Goal: Task Accomplishment & Management: Use online tool/utility

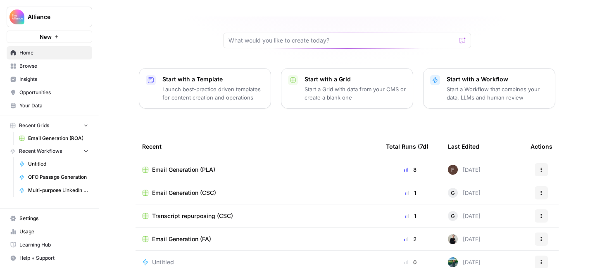
scroll to position [112, 0]
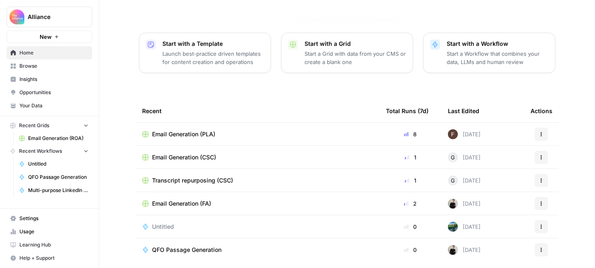
click at [38, 128] on span "Recent Grids" at bounding box center [34, 125] width 30 height 7
click at [49, 135] on span "Email Generation (ROA)" at bounding box center [58, 138] width 60 height 7
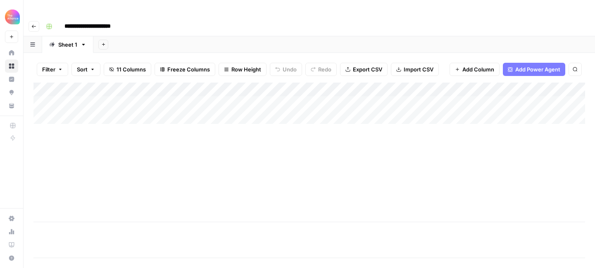
type input "**********"
click at [13, 52] on icon at bounding box center [11, 52] width 5 height 5
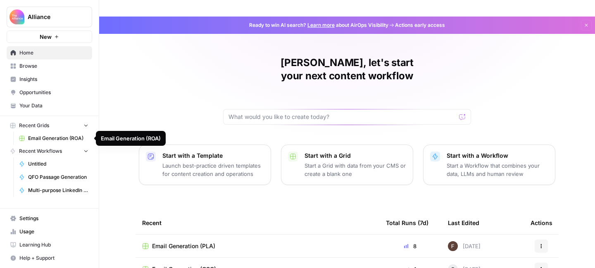
click at [86, 125] on icon "button" at bounding box center [86, 125] width 6 height 6
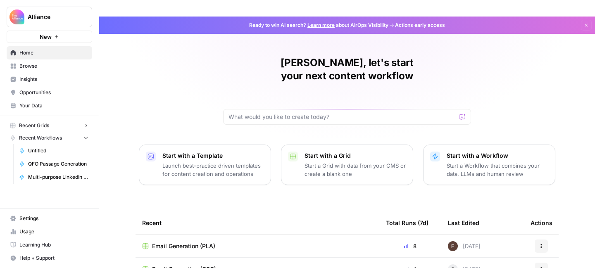
click at [86, 125] on icon "button" at bounding box center [86, 126] width 6 height 6
click at [57, 106] on span "Your Data" at bounding box center [53, 105] width 69 height 7
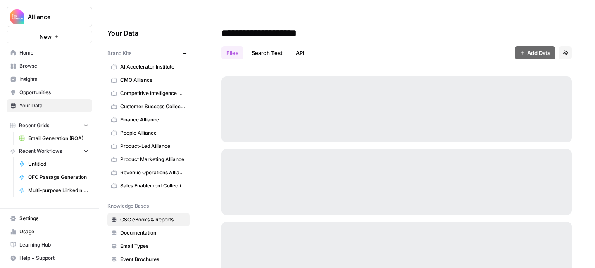
click at [47, 76] on span "Insights" at bounding box center [53, 79] width 69 height 7
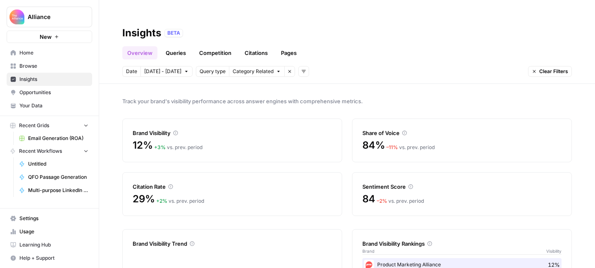
click at [48, 66] on span "Browse" at bounding box center [53, 65] width 69 height 7
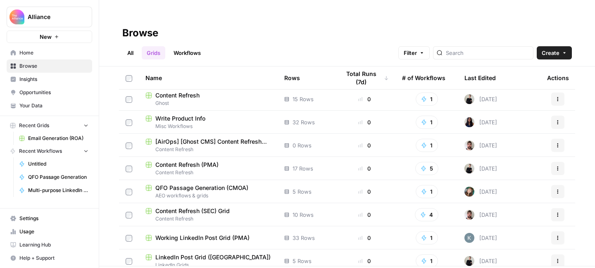
scroll to position [491, 0]
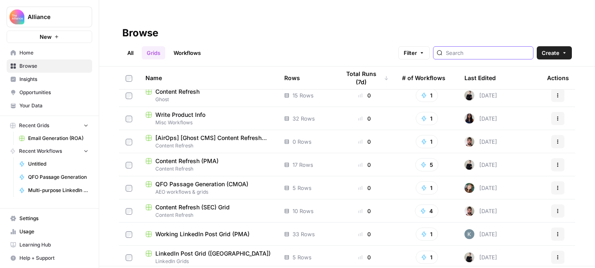
click at [519, 49] on input "search" at bounding box center [488, 53] width 84 height 8
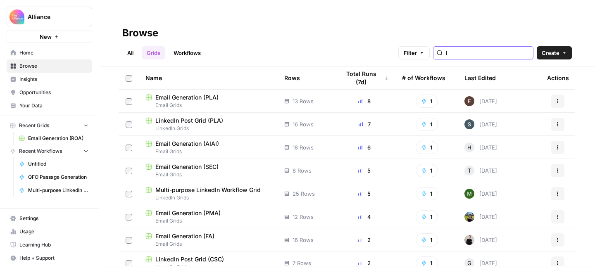
type input "l"
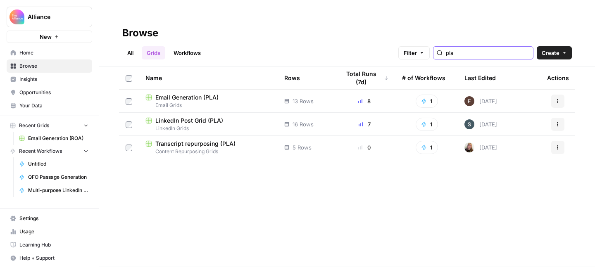
type input "pla"
click at [209, 116] on span "LinkedIn Post Grid (PLA)" at bounding box center [189, 120] width 68 height 8
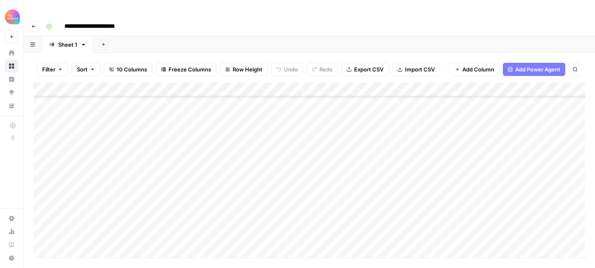
scroll to position [77, 0]
click at [98, 233] on div "Add Column" at bounding box center [308, 170] width 551 height 175
click at [107, 235] on button "First-person" at bounding box center [94, 234] width 38 height 10
click at [174, 221] on div "Add Column" at bounding box center [308, 170] width 551 height 175
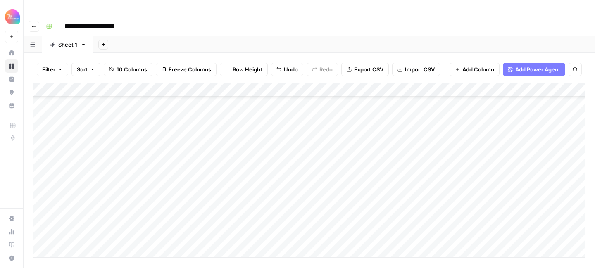
click at [173, 222] on div "Add Column" at bounding box center [308, 170] width 551 height 175
click at [172, 248] on div "Value" at bounding box center [160, 249] width 24 height 12
click at [159, 251] on button "Value" at bounding box center [160, 249] width 21 height 10
click at [256, 218] on div "Add Column" at bounding box center [308, 170] width 551 height 175
click at [257, 218] on div "Add Column" at bounding box center [308, 170] width 551 height 175
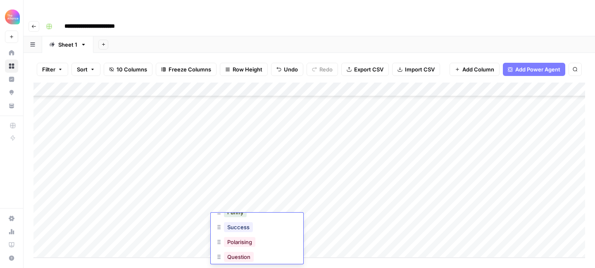
scroll to position [78, 0]
click at [246, 235] on button "Success" at bounding box center [238, 234] width 29 height 10
click at [351, 221] on div "Add Column" at bounding box center [308, 170] width 551 height 175
click at [341, 216] on div "Add Column" at bounding box center [308, 170] width 551 height 175
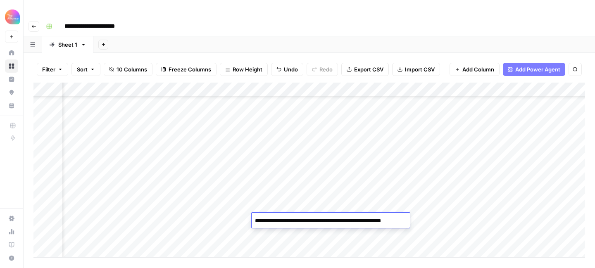
type textarea "**********"
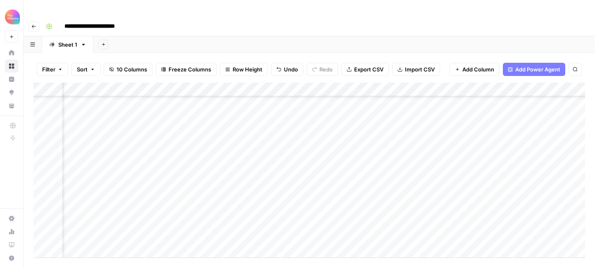
scroll to position [91, 134]
click at [460, 218] on div "Add Column" at bounding box center [308, 170] width 551 height 175
click at [454, 219] on div "Add Column" at bounding box center [308, 170] width 551 height 175
click at [526, 220] on div "Add Column" at bounding box center [308, 170] width 551 height 175
click at [541, 222] on div "Add Column" at bounding box center [308, 170] width 551 height 175
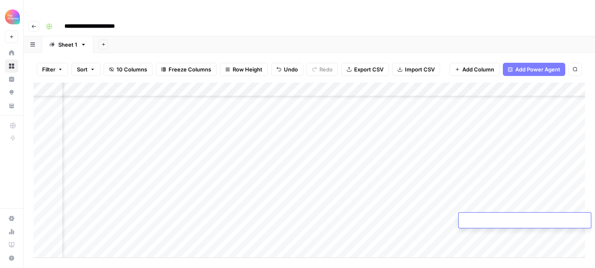
type textarea "**********"
click at [500, 207] on div "Add Column" at bounding box center [308, 170] width 551 height 175
click at [504, 220] on div "Add Column" at bounding box center [308, 170] width 551 height 175
click at [488, 221] on div "Add Column" at bounding box center [308, 170] width 551 height 175
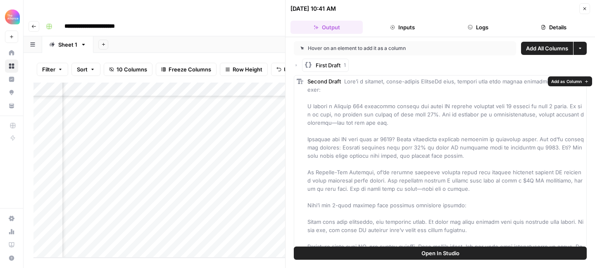
click at [585, 10] on icon "button" at bounding box center [584, 8] width 5 height 5
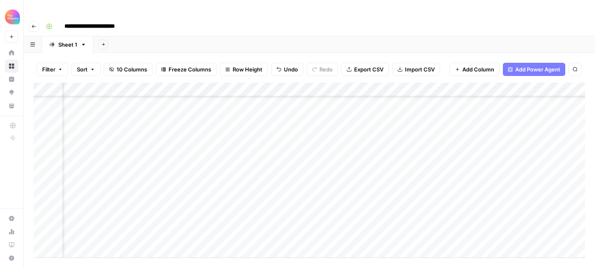
scroll to position [91, 236]
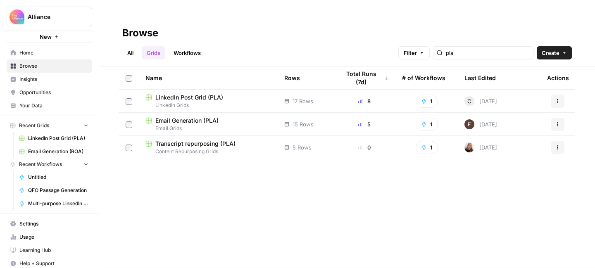
click at [232, 102] on span "LinkedIn Grids" at bounding box center [208, 105] width 126 height 7
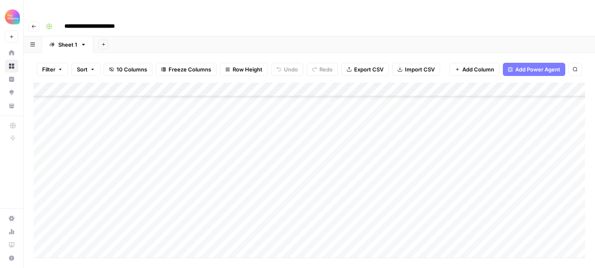
scroll to position [91, 0]
click at [104, 235] on div "Add Column" at bounding box center [308, 170] width 551 height 175
click at [102, 250] on button "Third-person" at bounding box center [95, 249] width 40 height 10
click at [159, 219] on div "Add Column" at bounding box center [308, 170] width 551 height 175
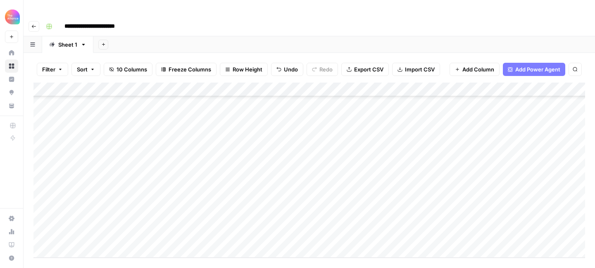
click at [157, 220] on div "Add Column" at bounding box center [308, 170] width 551 height 175
click at [173, 250] on div "Value" at bounding box center [182, 249] width 83 height 15
drag, startPoint x: 164, startPoint y: 251, endPoint x: 169, endPoint y: 249, distance: 4.7
click at [164, 251] on button "Value" at bounding box center [160, 249] width 21 height 10
click at [249, 219] on div "Add Column" at bounding box center [308, 170] width 551 height 175
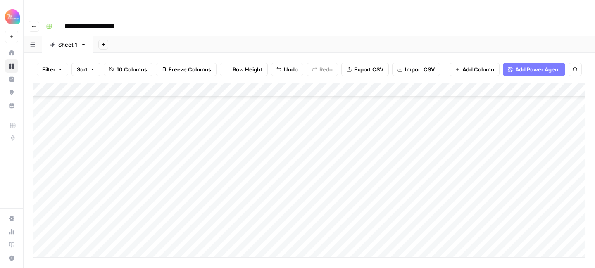
click at [247, 219] on div "Add Column" at bounding box center [308, 170] width 551 height 175
drag, startPoint x: 250, startPoint y: 256, endPoint x: 258, endPoint y: 254, distance: 8.1
click at [250, 256] on button "Pain Point" at bounding box center [239, 258] width 31 height 10
click at [328, 208] on div "Add Column" at bounding box center [308, 170] width 551 height 175
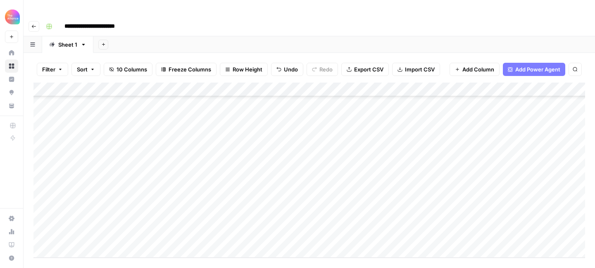
click at [328, 208] on div "Add Column" at bounding box center [308, 170] width 551 height 175
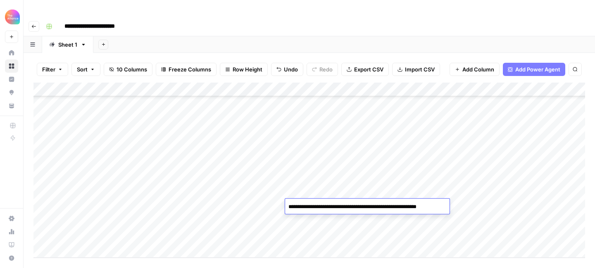
click at [341, 222] on div "Add Column" at bounding box center [308, 170] width 551 height 175
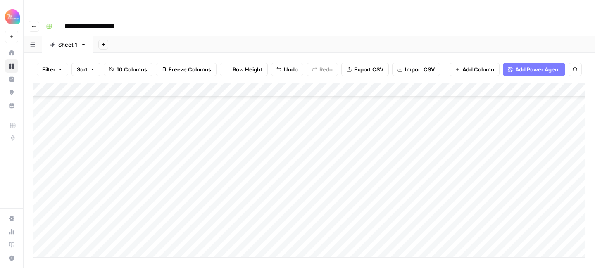
click at [342, 220] on div "Add Column" at bounding box center [308, 170] width 551 height 175
type textarea "**********"
click at [488, 219] on div "Add Column" at bounding box center [308, 170] width 551 height 175
click at [226, 209] on div "Add Column" at bounding box center [308, 170] width 551 height 175
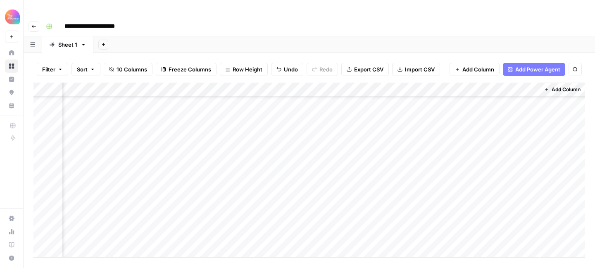
click at [226, 209] on div "Add Column" at bounding box center [308, 170] width 551 height 175
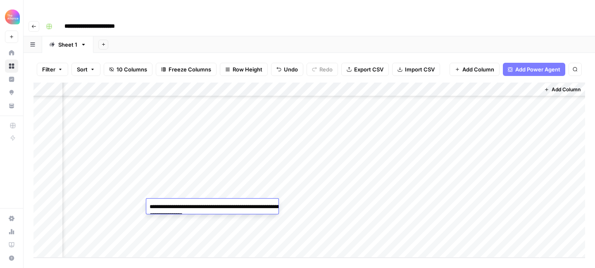
click at [230, 224] on div "Add Column" at bounding box center [308, 170] width 551 height 175
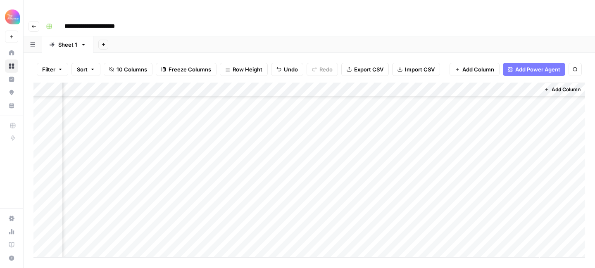
click at [230, 222] on div "Add Column" at bounding box center [308, 170] width 551 height 175
type textarea "**********"
click at [274, 221] on div "Add Column" at bounding box center [308, 170] width 551 height 175
click at [273, 220] on div "Add Column" at bounding box center [308, 170] width 551 height 175
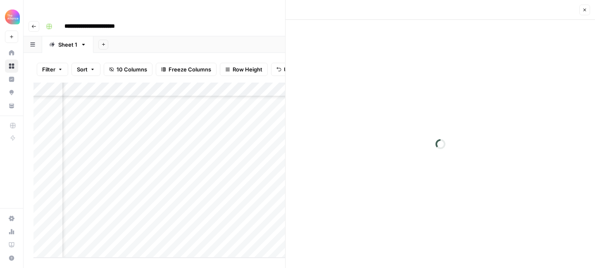
click at [278, 218] on div at bounding box center [328, 220] width 126 height 15
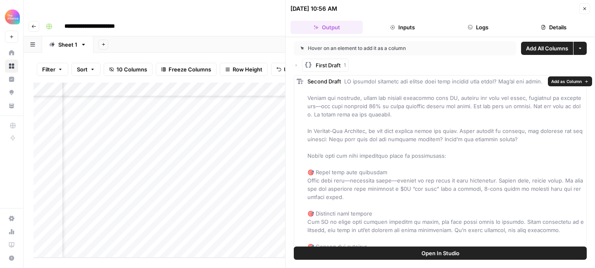
click at [441, 144] on div "Second Draft" at bounding box center [445, 209] width 276 height 264
drag, startPoint x: 512, startPoint y: 235, endPoint x: 343, endPoint y: 81, distance: 228.3
click at [343, 81] on div "Second Draft" at bounding box center [445, 209] width 276 height 264
copy span "LO ipsumdol sitametc adi elitse doei temp incidid utla etdol? Mag’al eni admin.…"
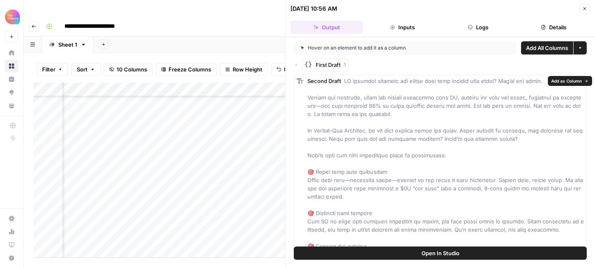
click at [423, 133] on span at bounding box center [445, 209] width 276 height 263
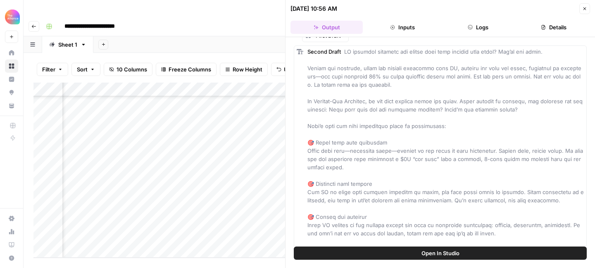
scroll to position [93, 0]
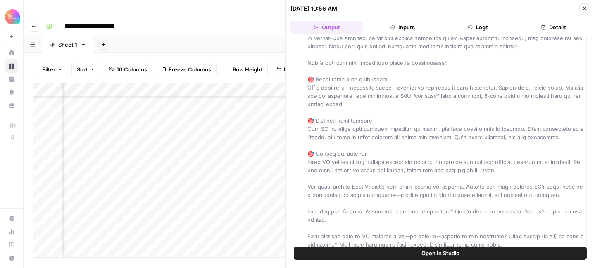
drag, startPoint x: 374, startPoint y: 112, endPoint x: 489, endPoint y: 256, distance: 184.0
click at [489, 256] on div "Hover on an element to add it as a column Add All Columns More options First Dr…" at bounding box center [439, 152] width 309 height 231
click at [584, 8] on icon "button" at bounding box center [584, 8] width 3 height 3
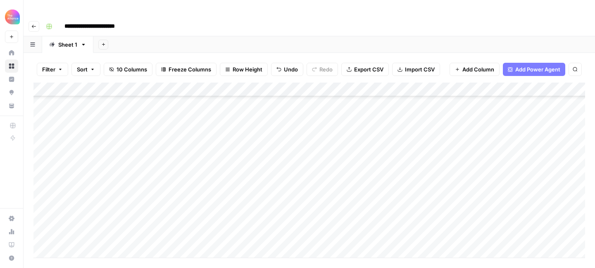
scroll to position [105, 0]
click at [85, 234] on div "Add Column" at bounding box center [308, 170] width 551 height 175
click at [97, 247] on button "Third-person" at bounding box center [95, 249] width 40 height 10
click at [159, 220] on div "Add Column" at bounding box center [308, 170] width 551 height 175
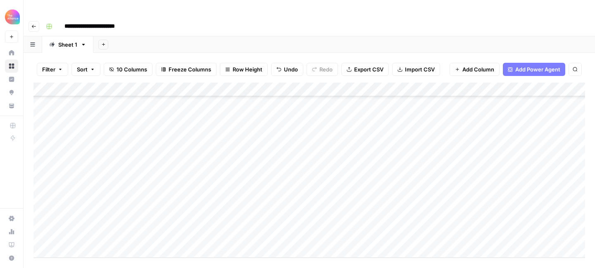
click at [161, 220] on div "Add Column" at bounding box center [308, 170] width 551 height 175
click at [169, 254] on button "Promo" at bounding box center [162, 252] width 24 height 10
click at [258, 220] on div "Add Column" at bounding box center [308, 170] width 551 height 175
click at [259, 219] on div "Add Column" at bounding box center [308, 170] width 551 height 175
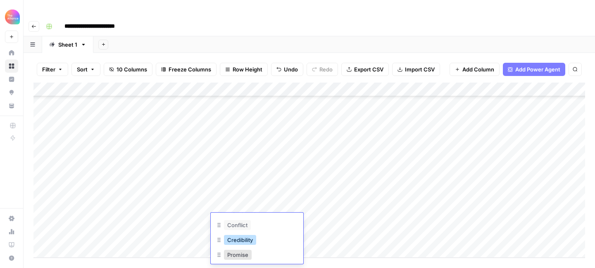
click at [247, 242] on button "Credibility" at bounding box center [240, 240] width 32 height 10
click at [331, 206] on div "Add Column" at bounding box center [308, 170] width 551 height 175
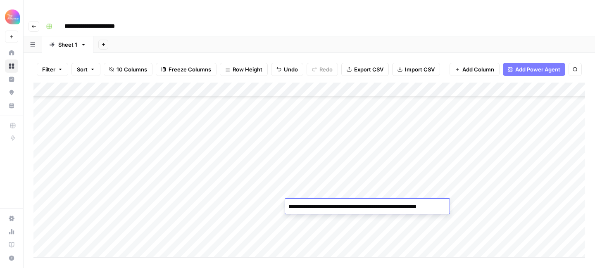
click at [331, 218] on div "Add Column" at bounding box center [308, 170] width 551 height 175
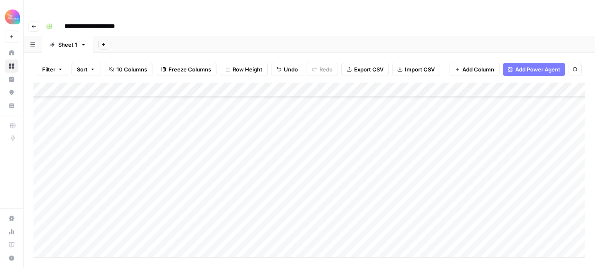
click at [333, 218] on div "Add Column" at bounding box center [308, 170] width 551 height 175
type textarea "**********"
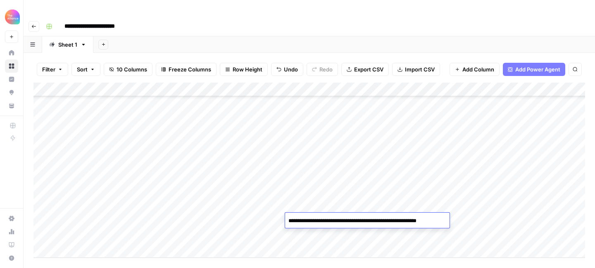
click at [466, 219] on div "Add Column" at bounding box center [308, 170] width 551 height 175
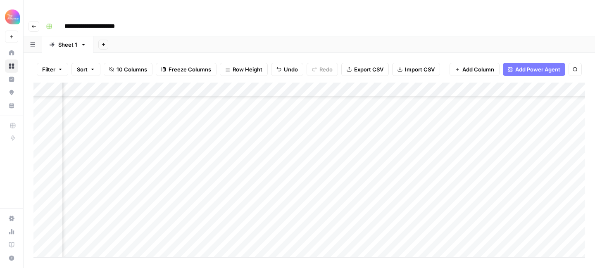
scroll to position [119, 284]
click at [432, 209] on div "Add Column" at bounding box center [308, 170] width 551 height 175
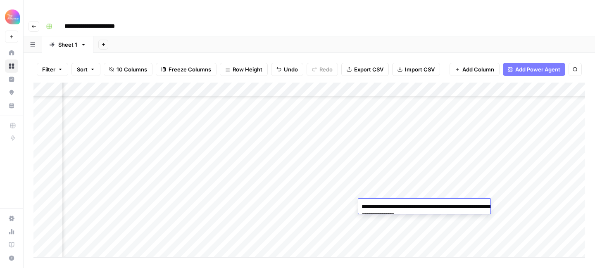
click at [427, 226] on div "Add Column" at bounding box center [308, 170] width 551 height 175
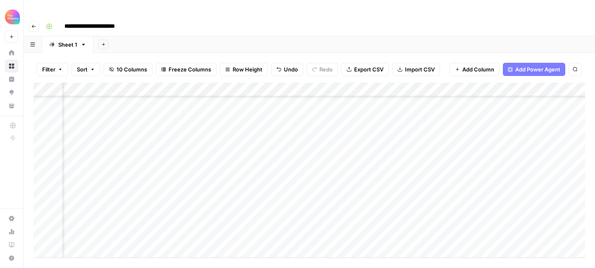
click at [427, 222] on div "Add Column" at bounding box center [308, 170] width 551 height 175
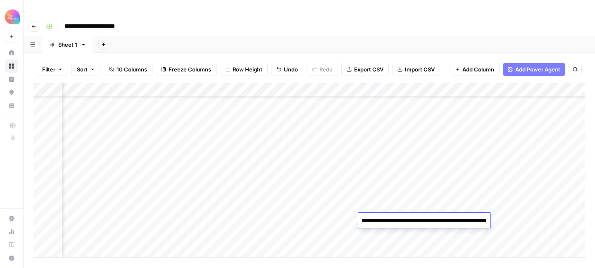
type textarea "**********"
click at [425, 221] on textarea "**********" at bounding box center [440, 225] width 165 height 20
click at [548, 223] on div "Add Column" at bounding box center [308, 170] width 551 height 175
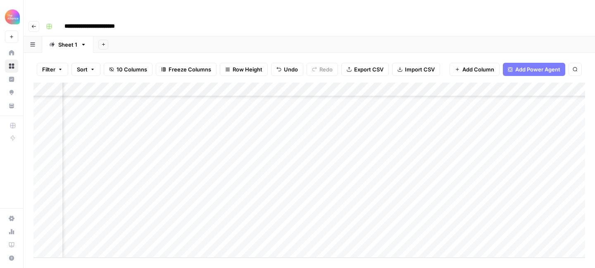
click at [484, 219] on div "Add Column" at bounding box center [308, 170] width 551 height 175
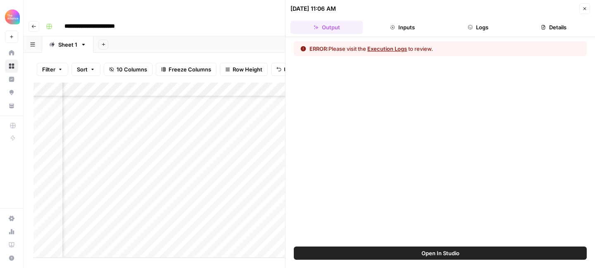
click at [583, 11] on button "Close" at bounding box center [584, 8] width 11 height 11
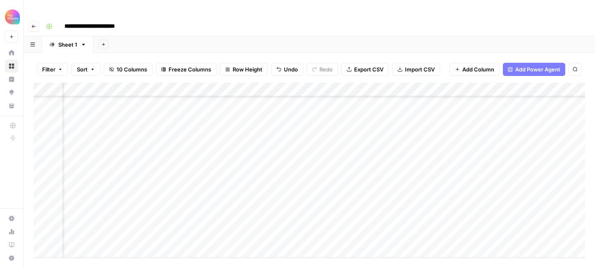
scroll to position [119, 0]
click at [93, 233] on div "Add Column" at bounding box center [308, 170] width 551 height 175
click at [94, 221] on div "Add Column" at bounding box center [308, 170] width 551 height 175
click at [96, 221] on div "Add Column" at bounding box center [308, 170] width 551 height 175
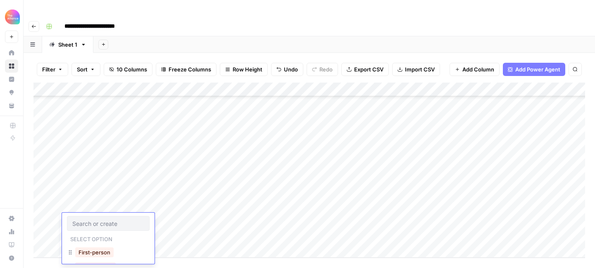
scroll to position [18, 0]
click at [100, 248] on button "Third-person" at bounding box center [95, 249] width 40 height 10
click at [176, 214] on div "Add Column" at bounding box center [308, 170] width 551 height 175
click at [172, 219] on div "Add Column" at bounding box center [308, 170] width 551 height 175
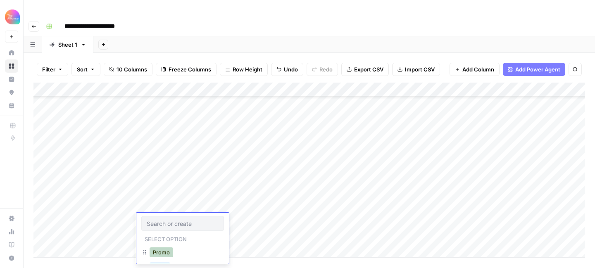
click at [167, 248] on button "Promo" at bounding box center [162, 252] width 24 height 10
click at [250, 218] on div "Add Column" at bounding box center [308, 170] width 551 height 175
click at [252, 217] on div "Add Column" at bounding box center [308, 170] width 551 height 175
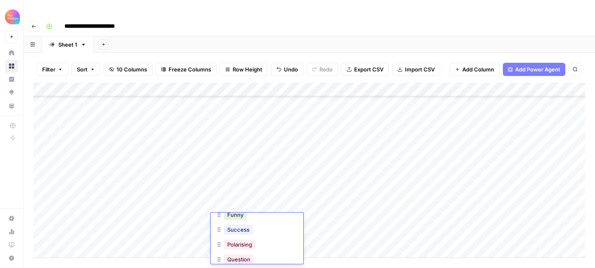
scroll to position [37, 0]
click at [243, 240] on button "Polarising" at bounding box center [239, 238] width 31 height 10
click at [333, 207] on div "Add Column" at bounding box center [308, 170] width 551 height 175
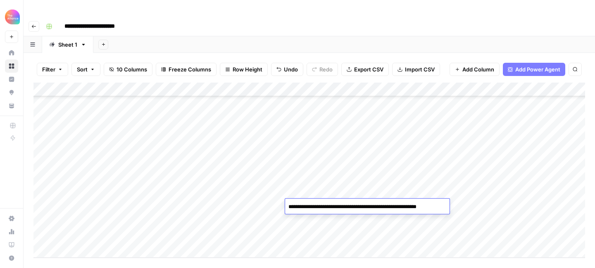
click at [331, 219] on div "Add Column" at bounding box center [308, 170] width 551 height 175
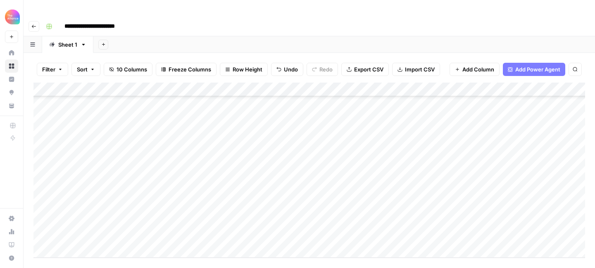
click at [331, 219] on div "Add Column" at bounding box center [308, 170] width 551 height 175
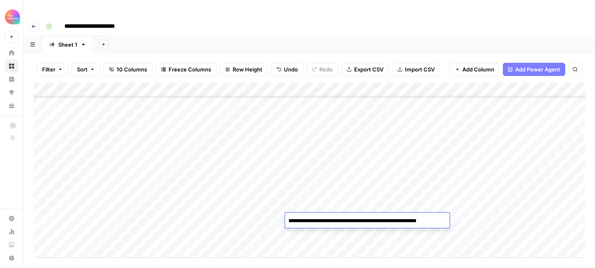
type textarea "**********"
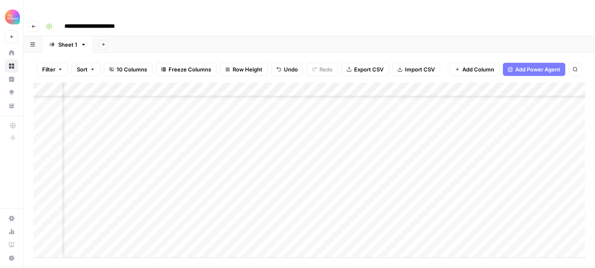
scroll to position [133, 394]
click at [340, 208] on div "Add Column" at bounding box center [308, 170] width 551 height 175
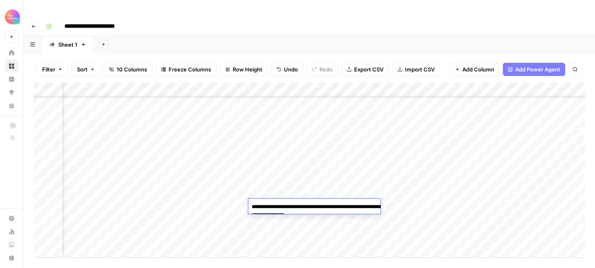
click at [343, 223] on div "Add Column" at bounding box center [308, 170] width 551 height 175
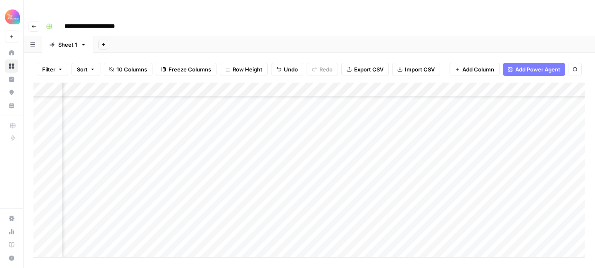
click at [341, 221] on div "Add Column" at bounding box center [308, 170] width 551 height 175
type textarea "**********"
click at [375, 221] on div "Add Column" at bounding box center [308, 170] width 551 height 175
click at [264, 218] on div "Add Column" at bounding box center [308, 170] width 551 height 175
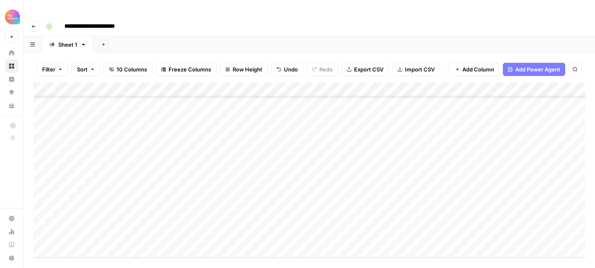
click at [264, 219] on div "Add Column" at bounding box center [308, 170] width 551 height 175
click at [396, 20] on div "**********" at bounding box center [315, 26] width 544 height 13
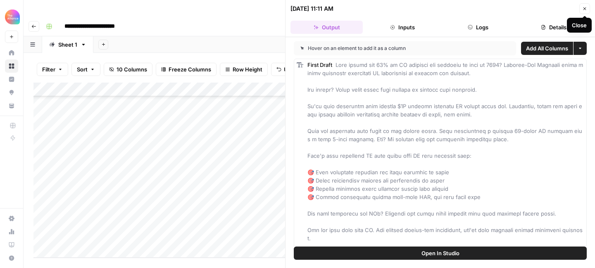
click at [584, 11] on button "Close" at bounding box center [584, 8] width 11 height 11
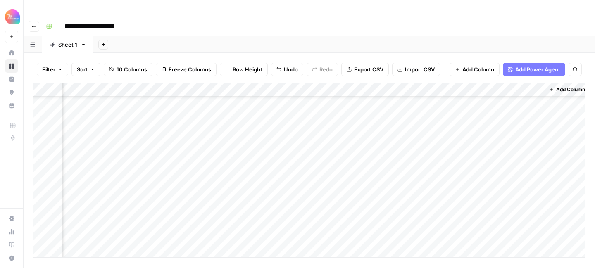
scroll to position [133, 496]
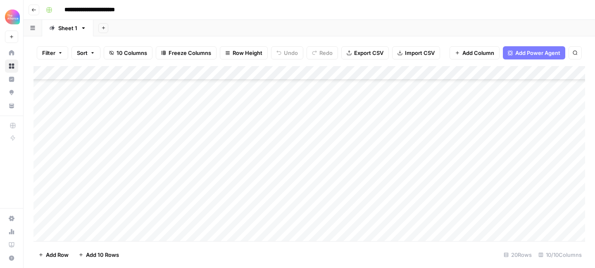
scroll to position [133, 0]
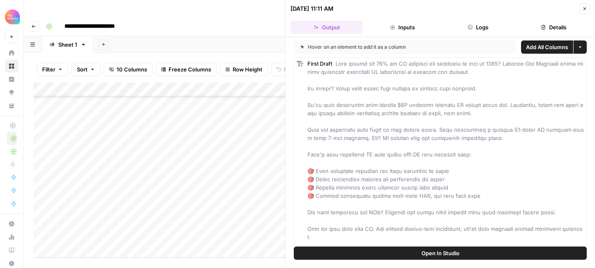
scroll to position [0, 0]
click at [586, 8] on icon "button" at bounding box center [584, 8] width 5 height 5
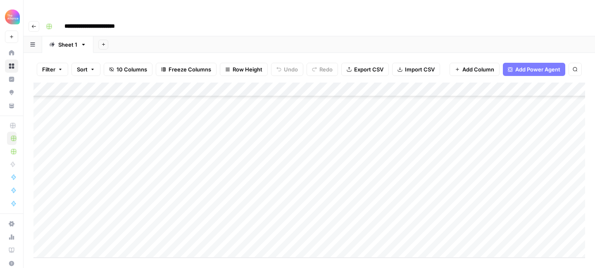
click at [97, 234] on div "Add Column" at bounding box center [308, 170] width 551 height 175
click at [102, 249] on button "Third-person" at bounding box center [95, 249] width 40 height 10
click at [169, 220] on div "Add Column" at bounding box center [308, 170] width 551 height 175
click at [164, 220] on div "Add Column" at bounding box center [308, 170] width 551 height 175
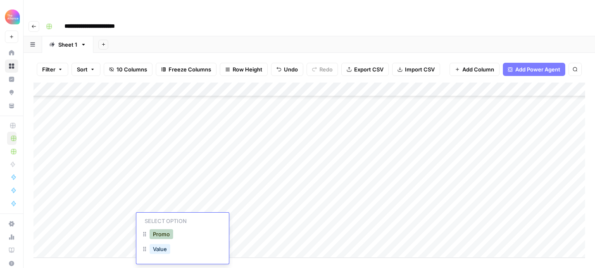
click at [165, 237] on button "Promo" at bounding box center [162, 234] width 24 height 10
click at [258, 218] on div "Add Column" at bounding box center [308, 170] width 551 height 175
click at [244, 221] on div "Add Column" at bounding box center [308, 170] width 551 height 175
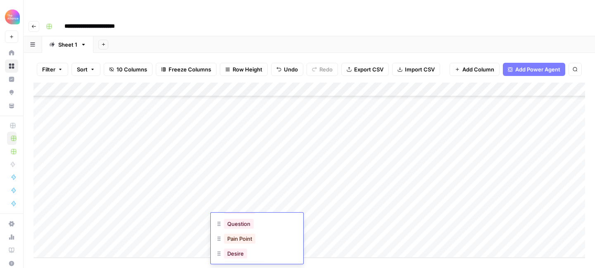
scroll to position [30, 0]
click at [250, 227] on button "Question" at bounding box center [239, 224] width 30 height 10
click at [377, 219] on div "Add Column" at bounding box center [308, 170] width 551 height 175
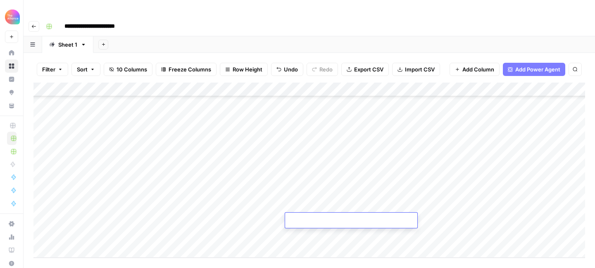
type textarea "**********"
click at [446, 221] on div "Add Column" at bounding box center [308, 170] width 551 height 175
click at [447, 221] on div "Add Column" at bounding box center [308, 170] width 551 height 175
type textarea "**********"
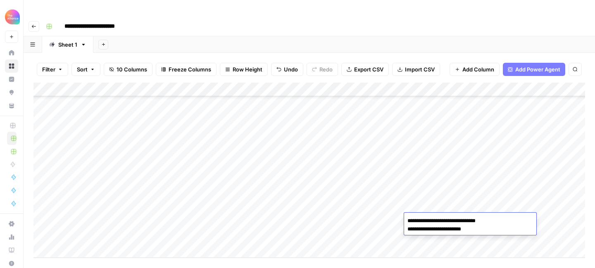
click at [457, 56] on div "Filter Sort 10 Columns Freeze Columns Row Height Undo Redo Export CSV Import CS…" at bounding box center [308, 69] width 551 height 26
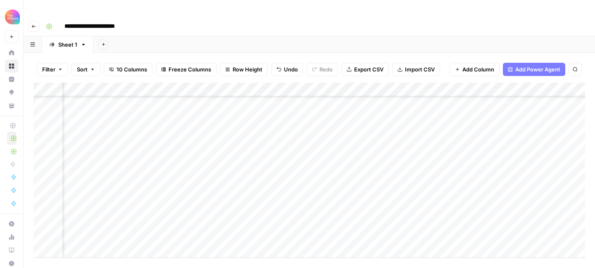
scroll to position [147, 341]
click at [342, 218] on div "Add Column" at bounding box center [308, 170] width 551 height 175
type textarea "**********"
click at [482, 221] on div "Add Column" at bounding box center [308, 170] width 551 height 175
